Goal: Check status: Check status

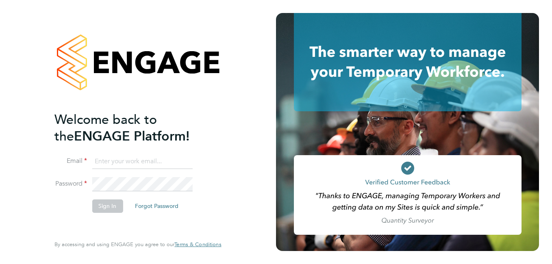
click at [120, 161] on input at bounding box center [142, 162] width 100 height 15
paste input "payroll.downloadqueries@hays.com"
type input "payroll.downloadqueries@hays.com"
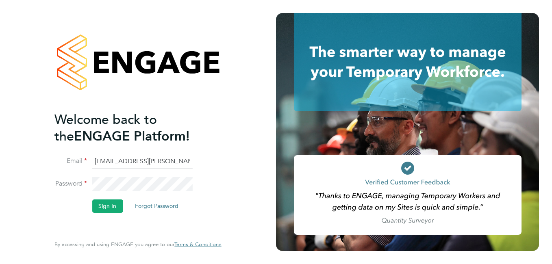
click at [107, 207] on button "Sign In" at bounding box center [107, 206] width 31 height 13
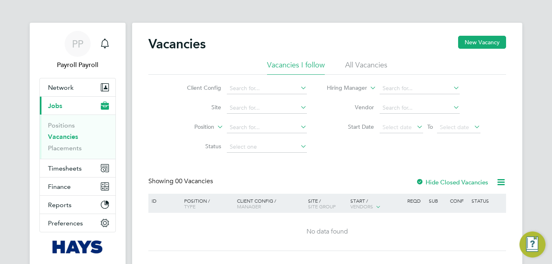
click at [371, 67] on li "All Vacancies" at bounding box center [366, 67] width 42 height 15
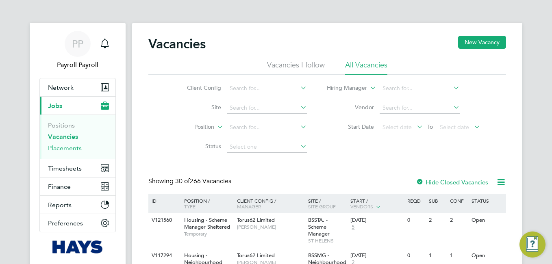
click at [78, 148] on link "Placements" at bounding box center [65, 148] width 34 height 8
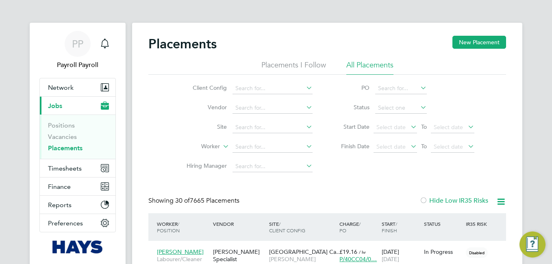
click at [375, 67] on li "All Placements" at bounding box center [370, 67] width 47 height 15
click at [262, 147] on input at bounding box center [273, 147] width 80 height 11
paste input "[PERSON_NAME]"
type input "[PERSON_NAME]"
click at [270, 159] on li "[PERSON_NAME]" at bounding box center [272, 158] width 81 height 11
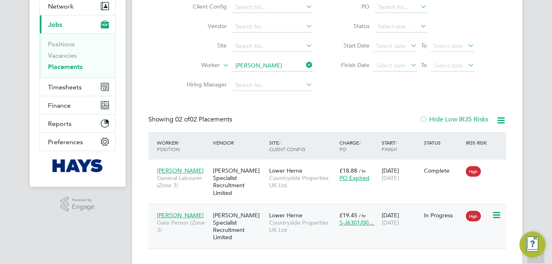
click at [239, 211] on div "[PERSON_NAME] Specialist Recruitment Limited" at bounding box center [239, 227] width 56 height 38
